Goal: Task Accomplishment & Management: Manage account settings

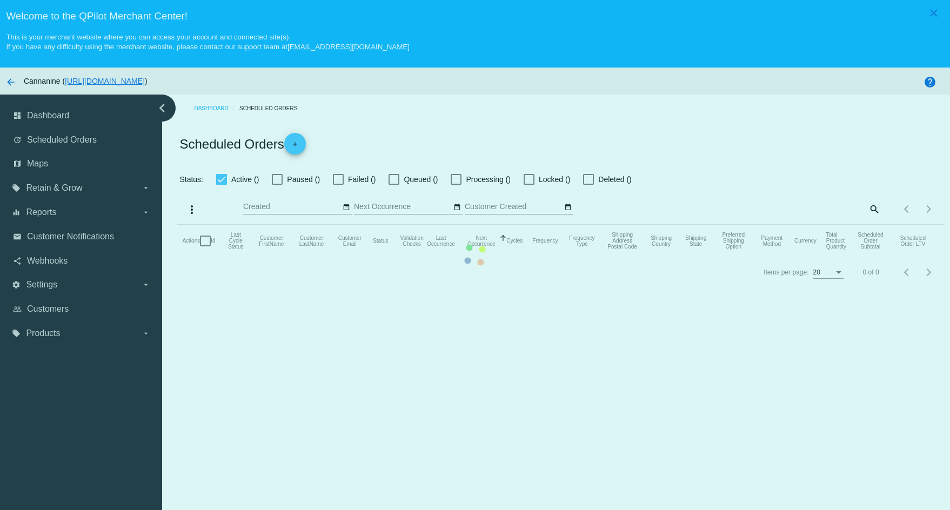
checkbox input "true"
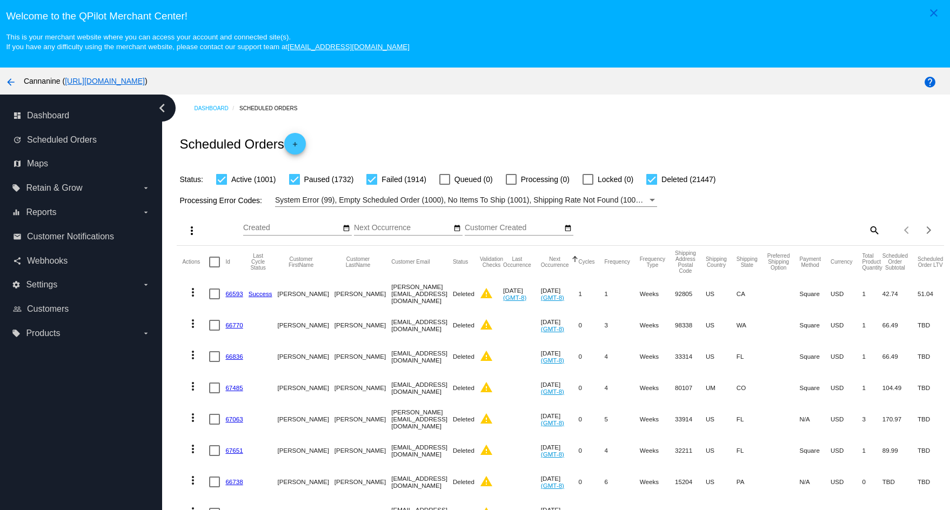
click at [867, 229] on mat-icon "search" at bounding box center [873, 230] width 13 height 17
click at [758, 232] on input "Search" at bounding box center [784, 228] width 191 height 9
paste input "[EMAIL_ADDRESS][DOMAIN_NAME]"
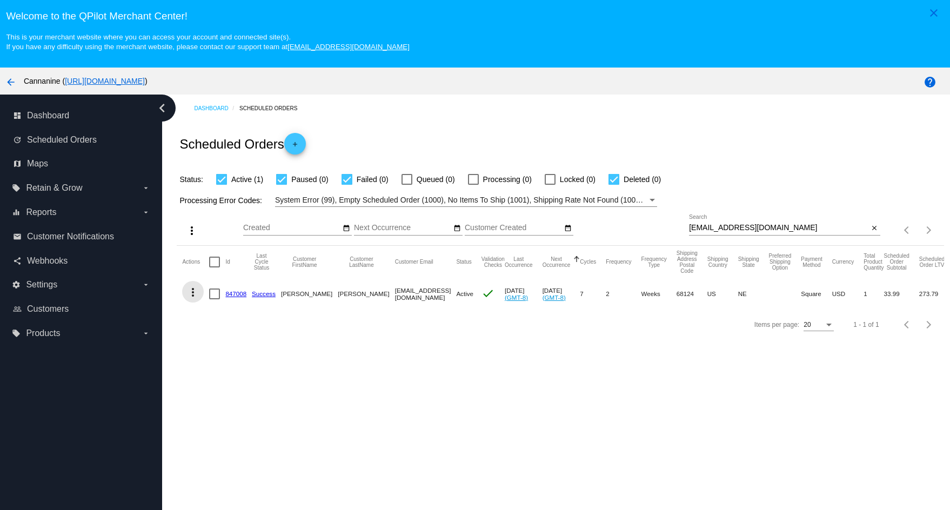
click at [190, 290] on mat-icon "more_vert" at bounding box center [192, 292] width 13 height 13
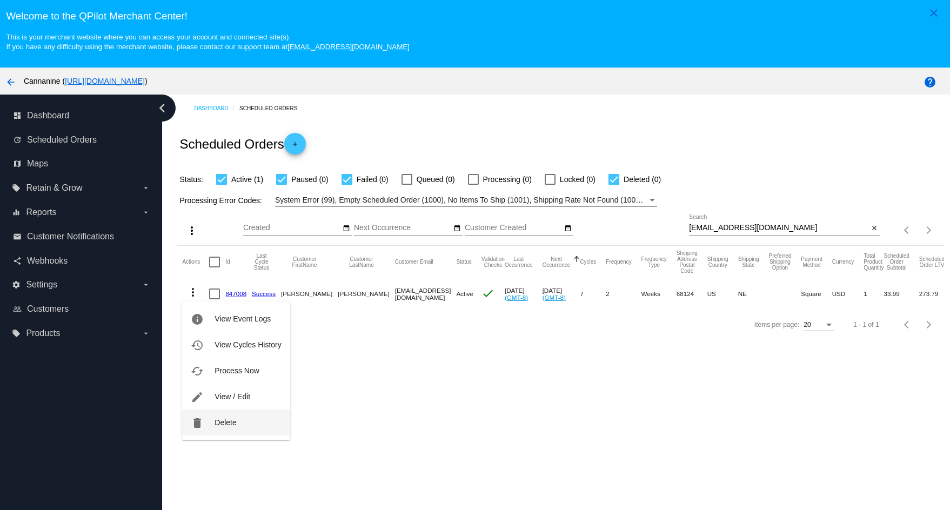
click at [210, 418] on button "delete Delete" at bounding box center [236, 423] width 108 height 26
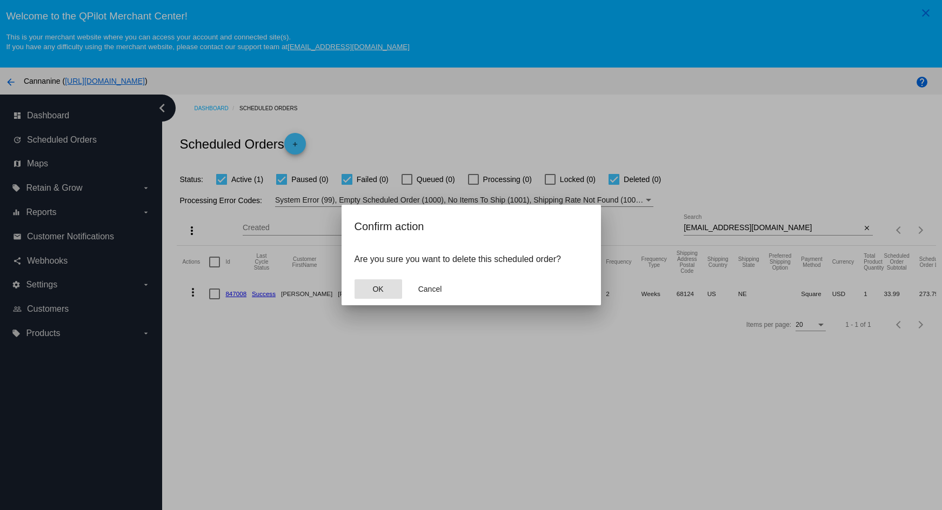
click at [364, 294] on button "OK" at bounding box center [379, 288] width 48 height 19
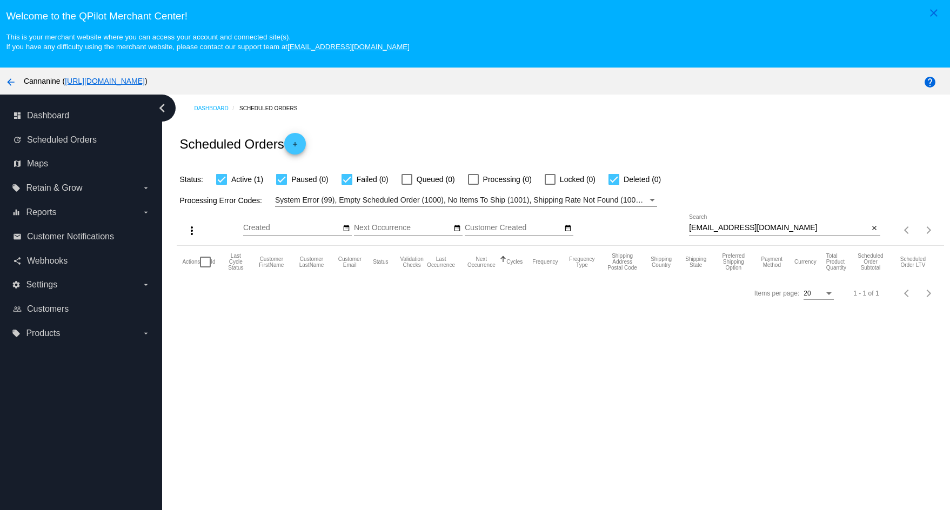
click at [778, 225] on input "[EMAIL_ADDRESS][DOMAIN_NAME]" at bounding box center [779, 228] width 180 height 9
type input "[EMAIL_ADDRESS][DOMAIN_NAME]"
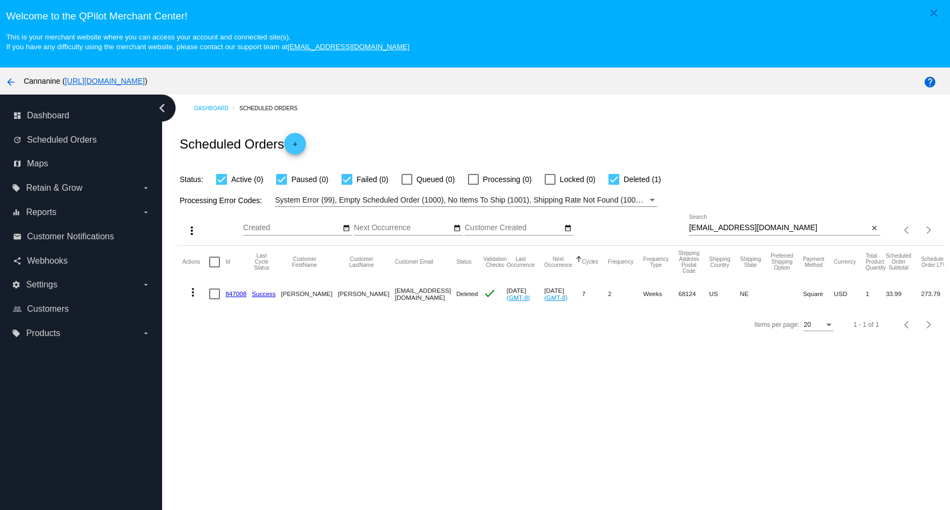
drag, startPoint x: 598, startPoint y: 416, endPoint x: 823, endPoint y: 297, distance: 254.3
click at [598, 416] on div "Dashboard Scheduled Orders Scheduled Orders add Status: Active (0) Paused (0) F…" at bounding box center [556, 323] width 788 height 456
click at [871, 229] on mat-icon "close" at bounding box center [875, 228] width 8 height 9
